Goal: Navigation & Orientation: Find specific page/section

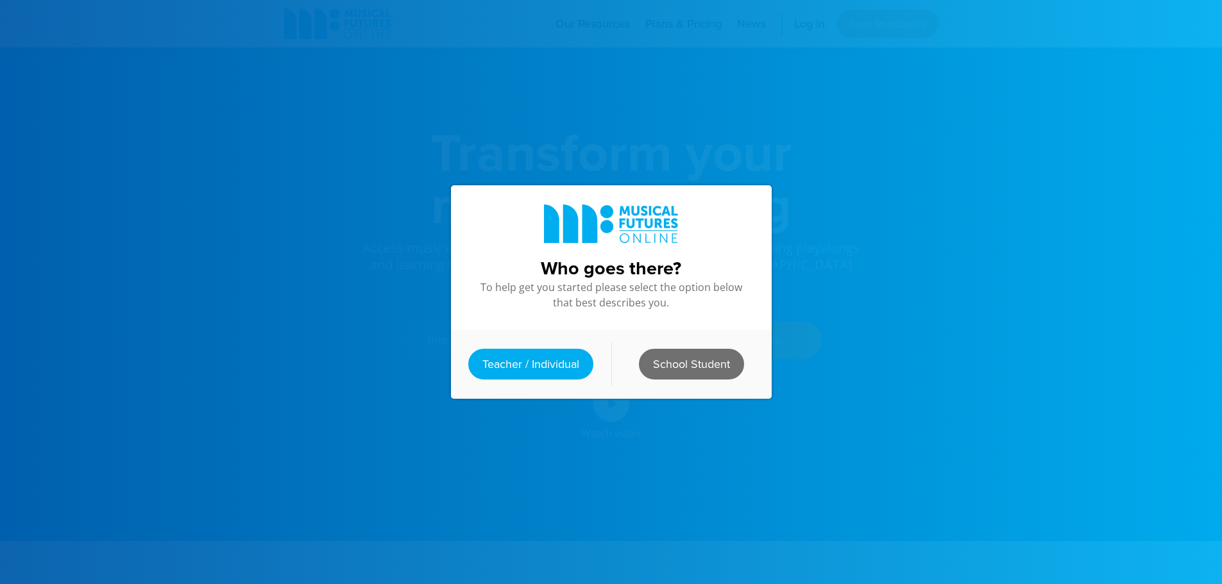
click at [694, 361] on link "School Student" at bounding box center [691, 364] width 105 height 31
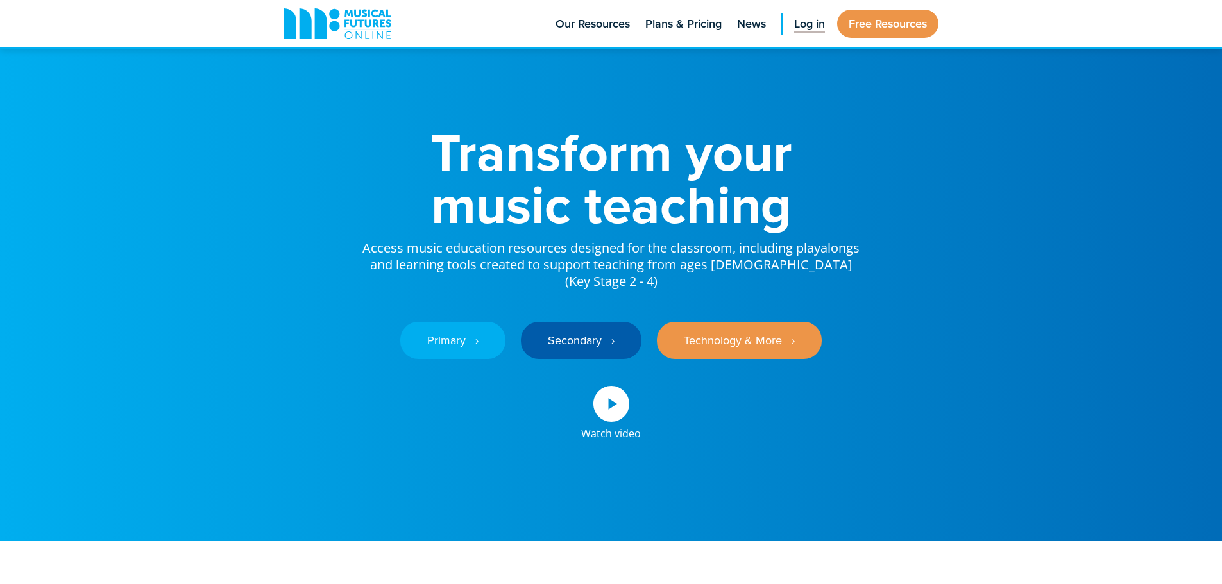
click at [822, 24] on span "Log in" at bounding box center [809, 23] width 31 height 17
click at [799, 15] on span "Log in" at bounding box center [809, 23] width 31 height 17
click at [818, 25] on span "Log in" at bounding box center [809, 23] width 31 height 17
click at [815, 21] on span "Log in" at bounding box center [809, 23] width 31 height 17
